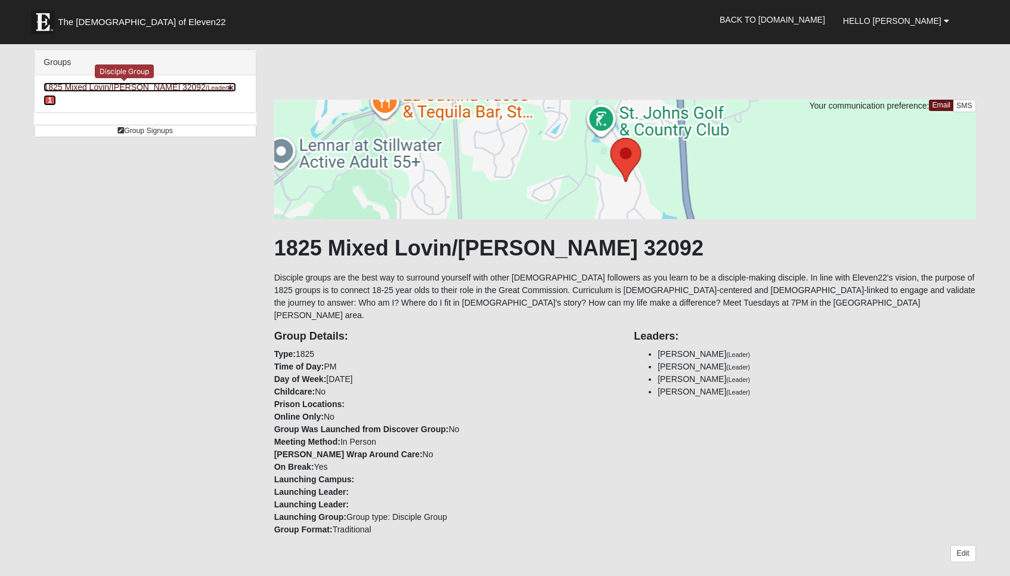
click at [116, 89] on link "1825 Mixed Lovin/[PERSON_NAME] 32092 (Leader ) 1" at bounding box center [140, 93] width 192 height 22
click at [56, 95] on span "1" at bounding box center [50, 100] width 13 height 11
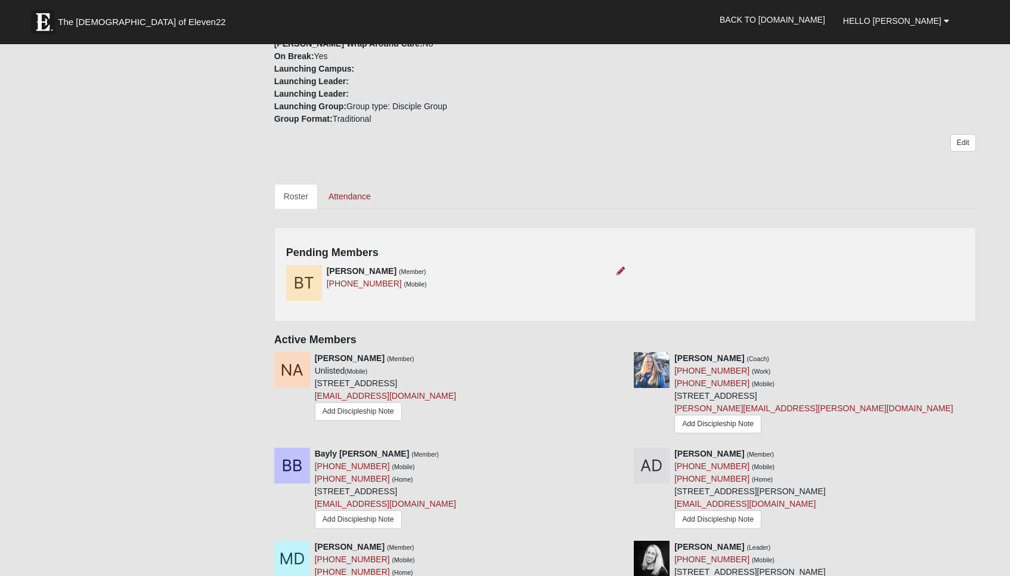
scroll to position [410, 0]
drag, startPoint x: 384, startPoint y: 271, endPoint x: 325, endPoint y: 275, distance: 59.2
click at [325, 274] on div "Brooke Taul (Member) (904) 234-9106 (Mobile)" at bounding box center [451, 283] width 348 height 36
click at [349, 281] on div "Brooke Taul (Member) (904) 234-9106 (Mobile)" at bounding box center [451, 283] width 348 height 36
drag, startPoint x: 385, startPoint y: 274, endPoint x: 328, endPoint y: 276, distance: 56.7
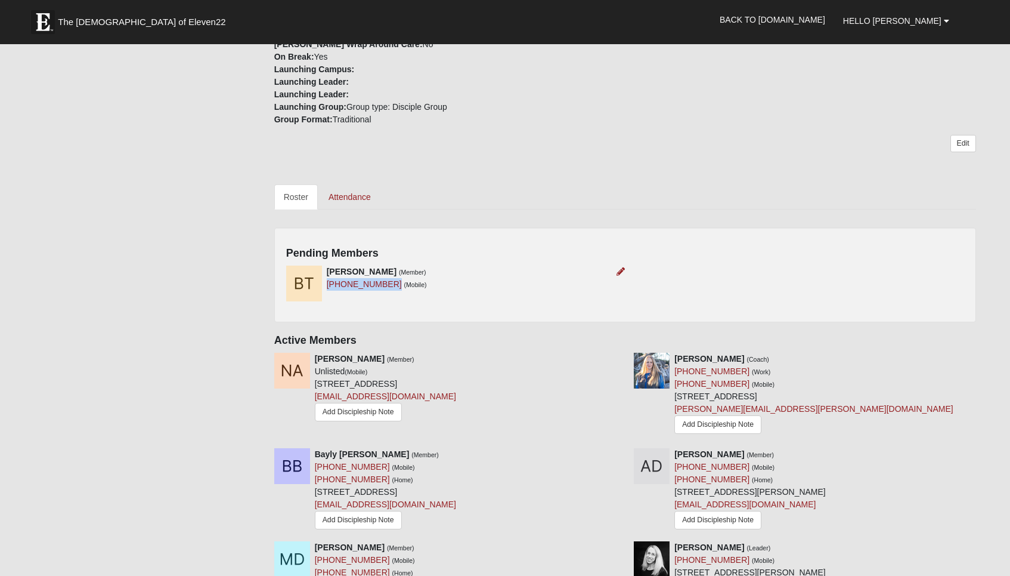
click at [328, 276] on div "Brooke Taul (Member) (904) 234-9106 (Mobile)" at bounding box center [377, 277] width 100 height 25
copy link "[PHONE_NUMBER]"
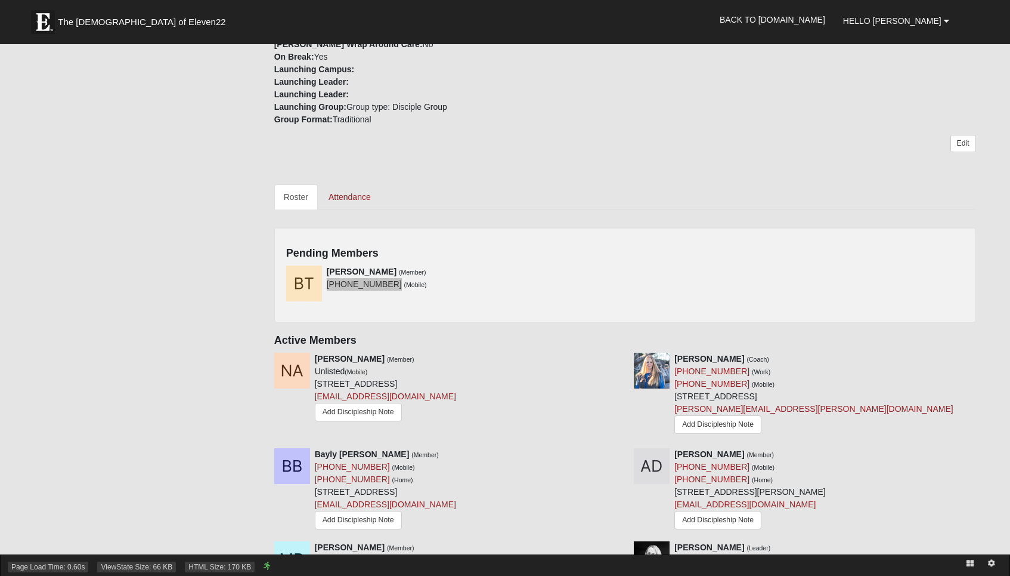
drag, startPoint x: 338, startPoint y: 271, endPoint x: 327, endPoint y: 572, distance: 301.4
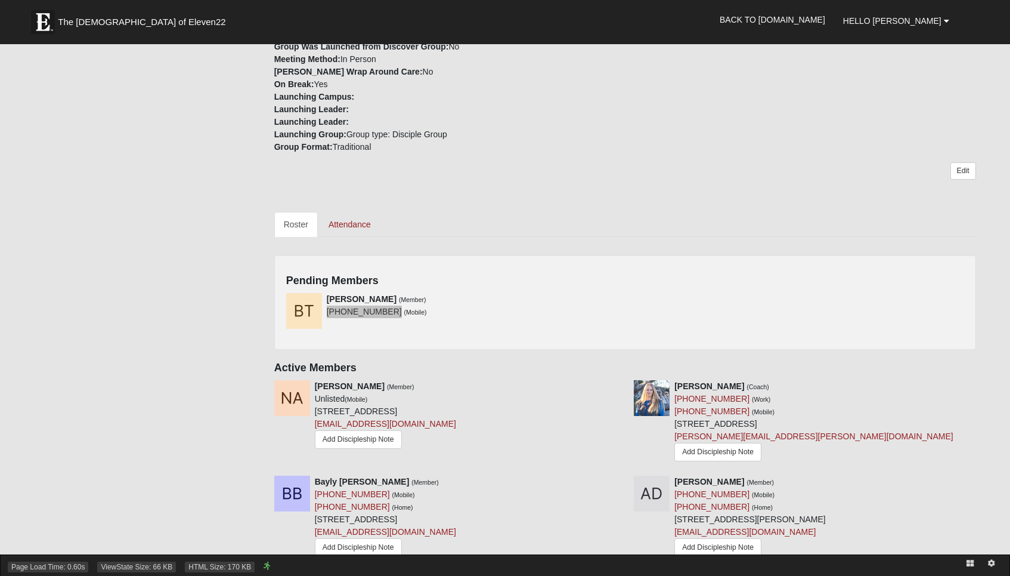
scroll to position [376, 0]
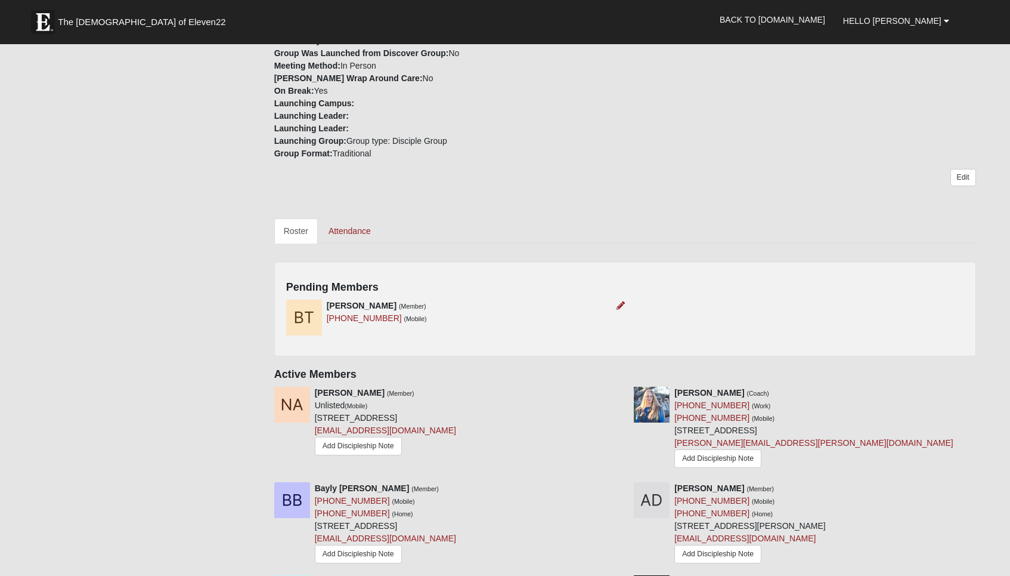
click at [353, 301] on strong "[PERSON_NAME]" at bounding box center [362, 306] width 70 height 10
click at [619, 301] on icon at bounding box center [621, 305] width 8 height 8
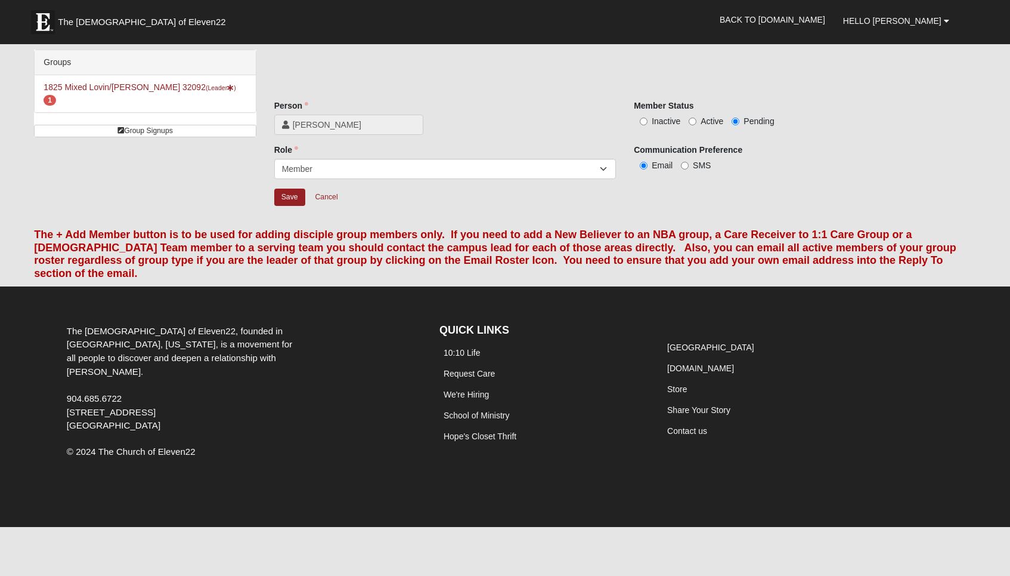
click at [697, 122] on label "Active" at bounding box center [706, 121] width 35 height 12
click at [697, 122] on input "Active" at bounding box center [693, 121] width 8 height 8
radio input "true"
click at [285, 196] on input "Save" at bounding box center [289, 196] width 31 height 17
